Goal: Task Accomplishment & Management: Manage account settings

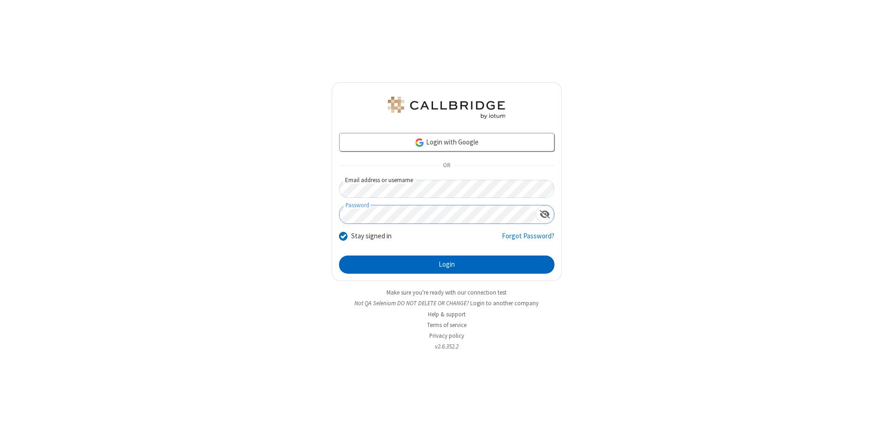
click at [447, 265] on button "Login" at bounding box center [446, 265] width 215 height 19
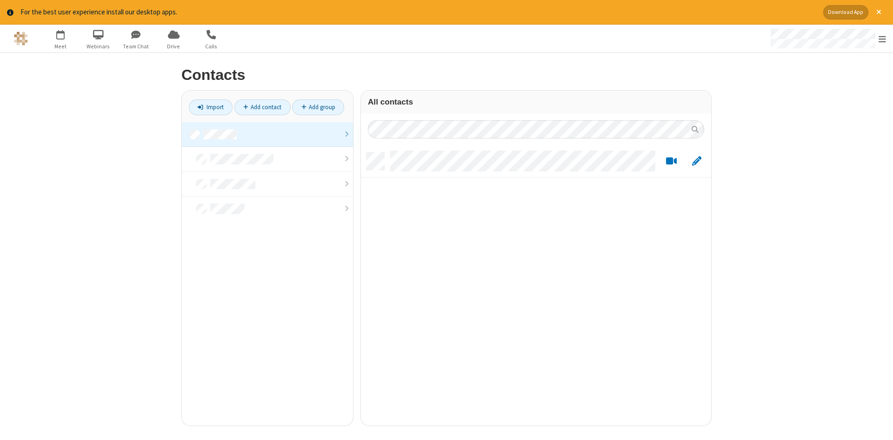
click at [267, 134] on link at bounding box center [267, 134] width 171 height 25
click at [262, 107] on link "Add contact" at bounding box center [262, 108] width 56 height 16
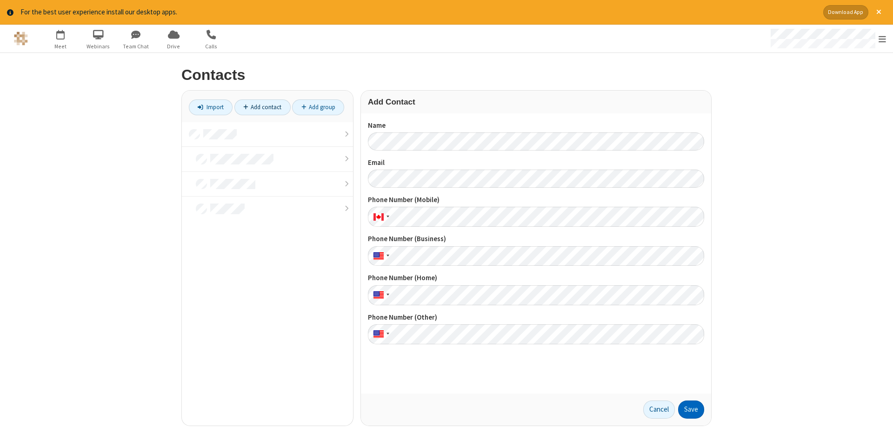
click at [691, 410] on button "Save" at bounding box center [691, 410] width 26 height 19
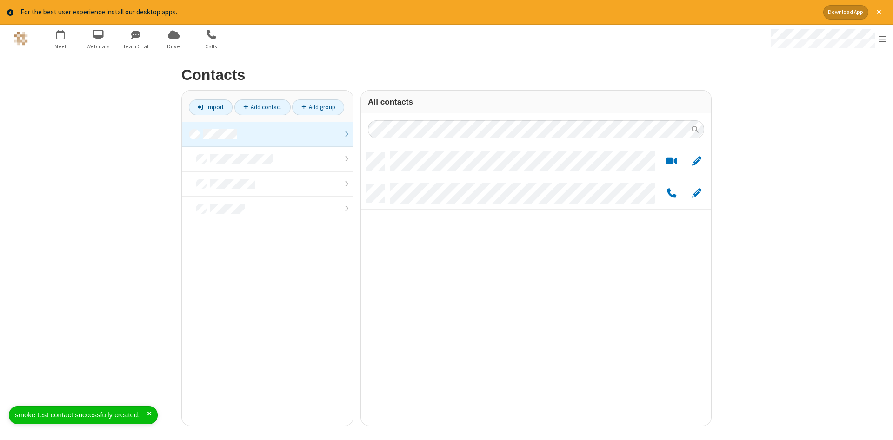
scroll to position [280, 350]
